Goal: Transaction & Acquisition: Purchase product/service

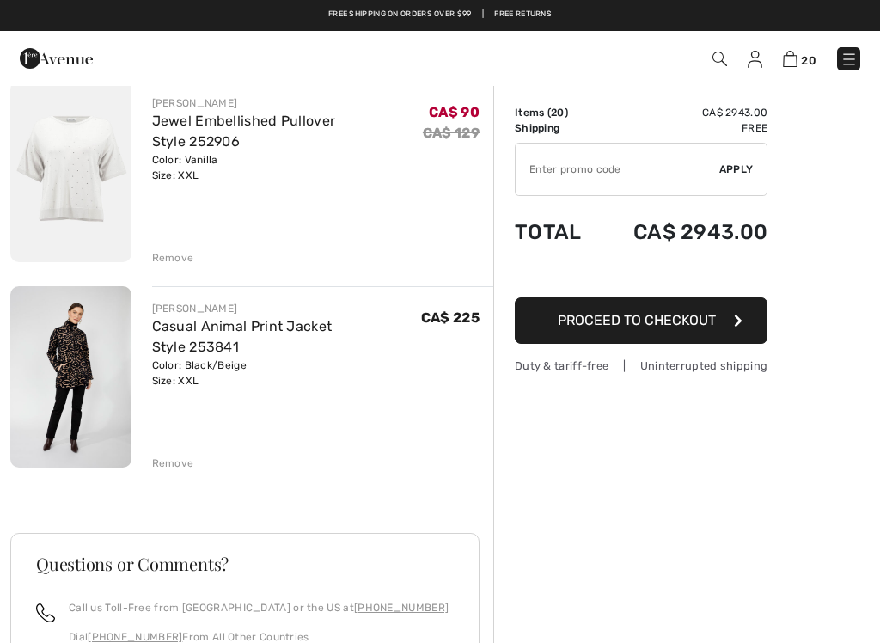
scroll to position [3862, 0]
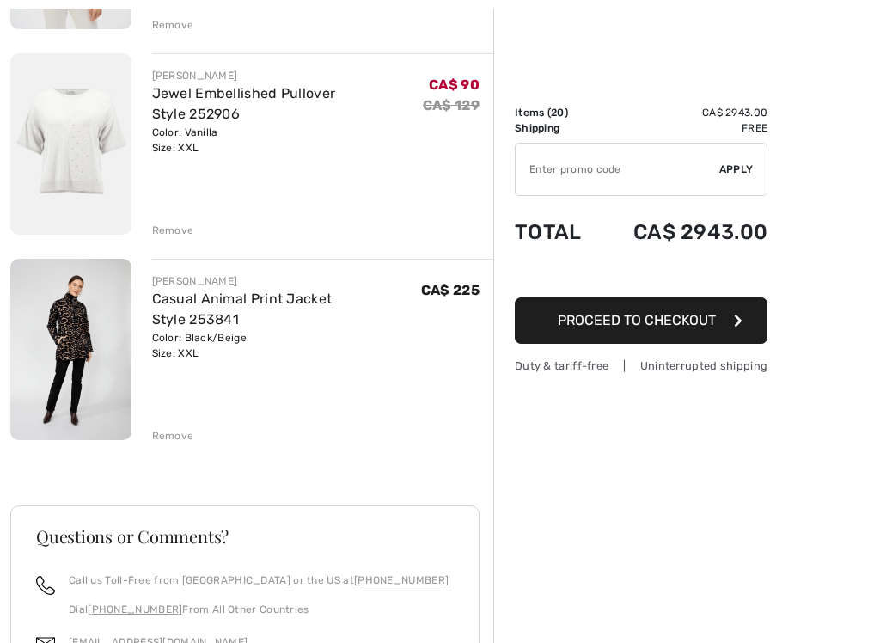
click at [61, 376] on img at bounding box center [70, 349] width 121 height 181
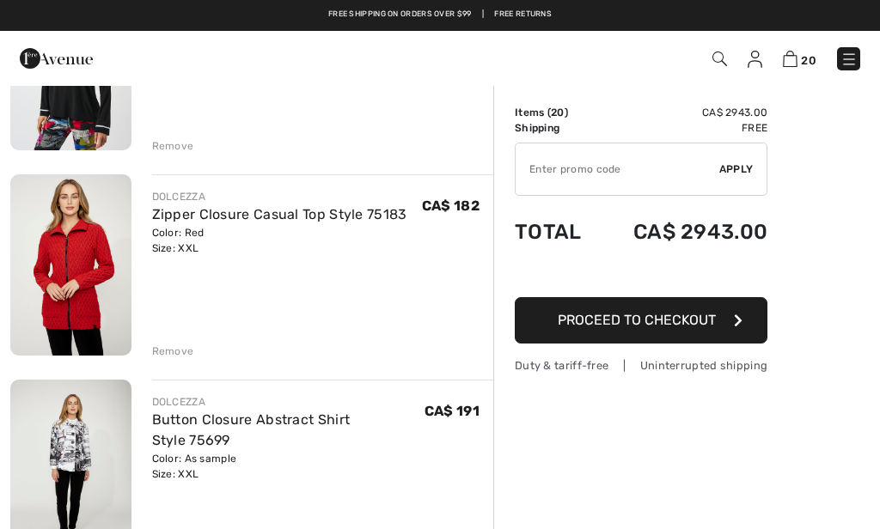
scroll to position [664, 0]
